Goal: Information Seeking & Learning: Learn about a topic

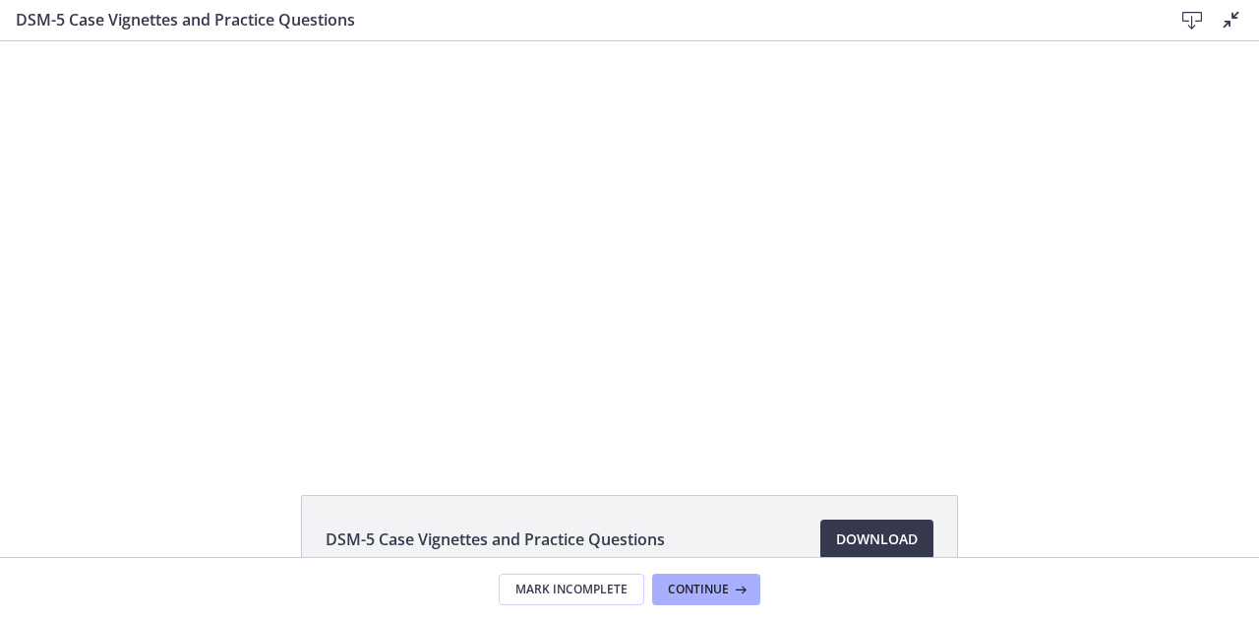
click at [1228, 23] on icon at bounding box center [1232, 20] width 24 height 24
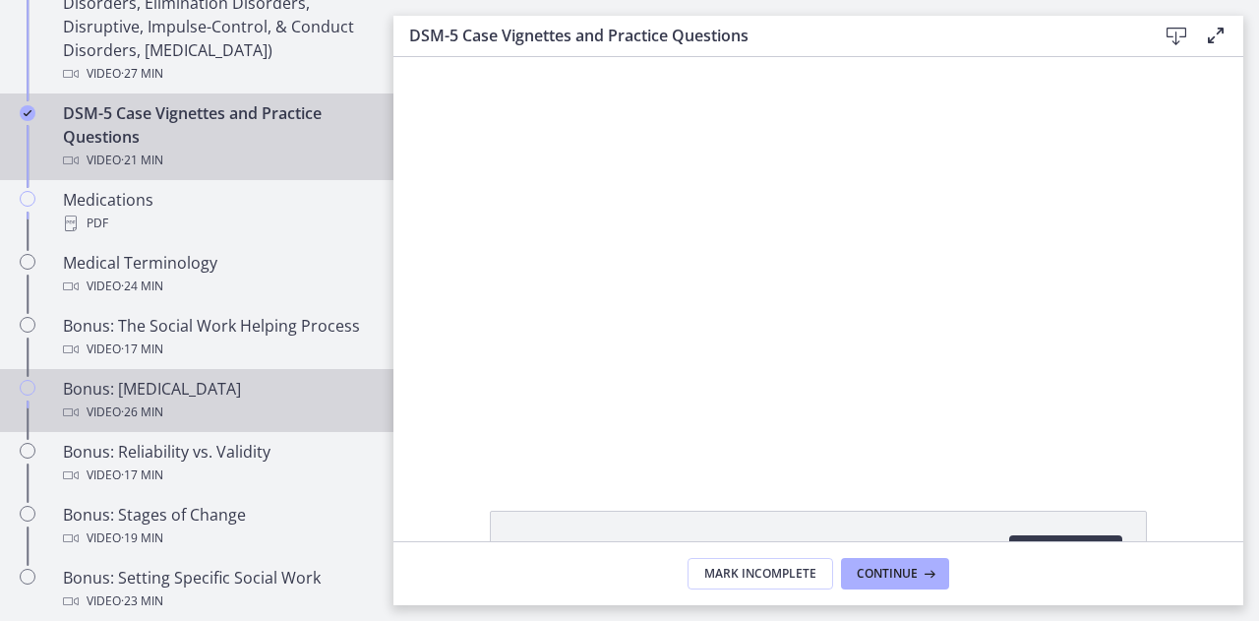
scroll to position [1335, 0]
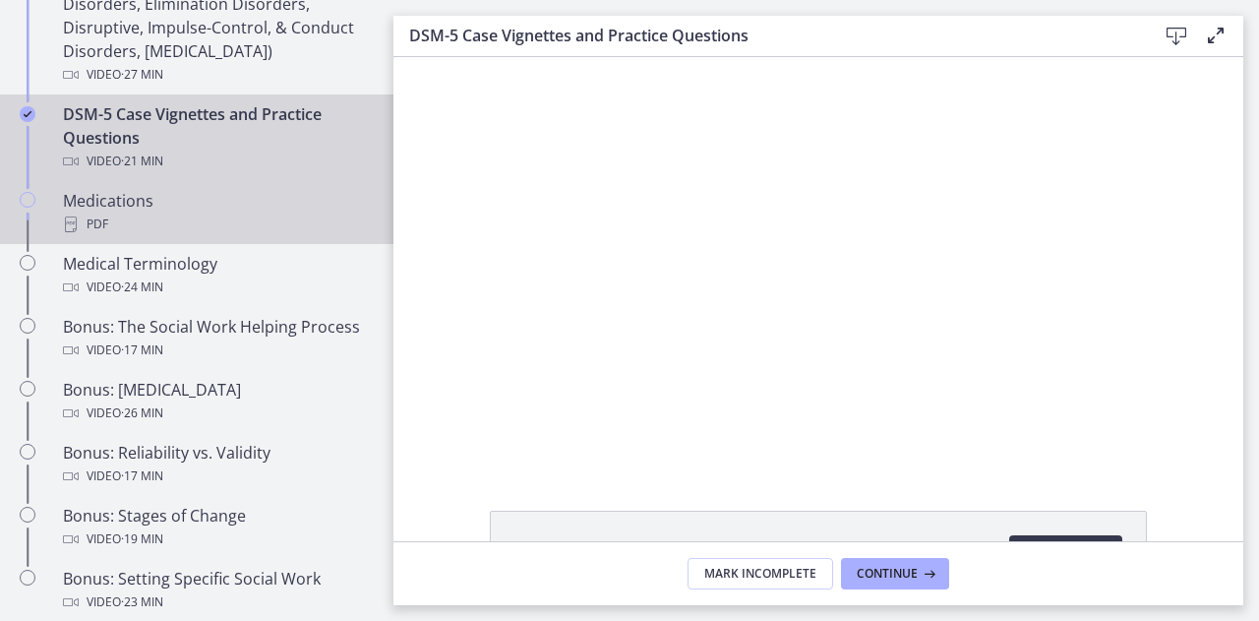
click at [112, 219] on div "PDF" at bounding box center [216, 225] width 307 height 24
